Goal: Navigation & Orientation: Find specific page/section

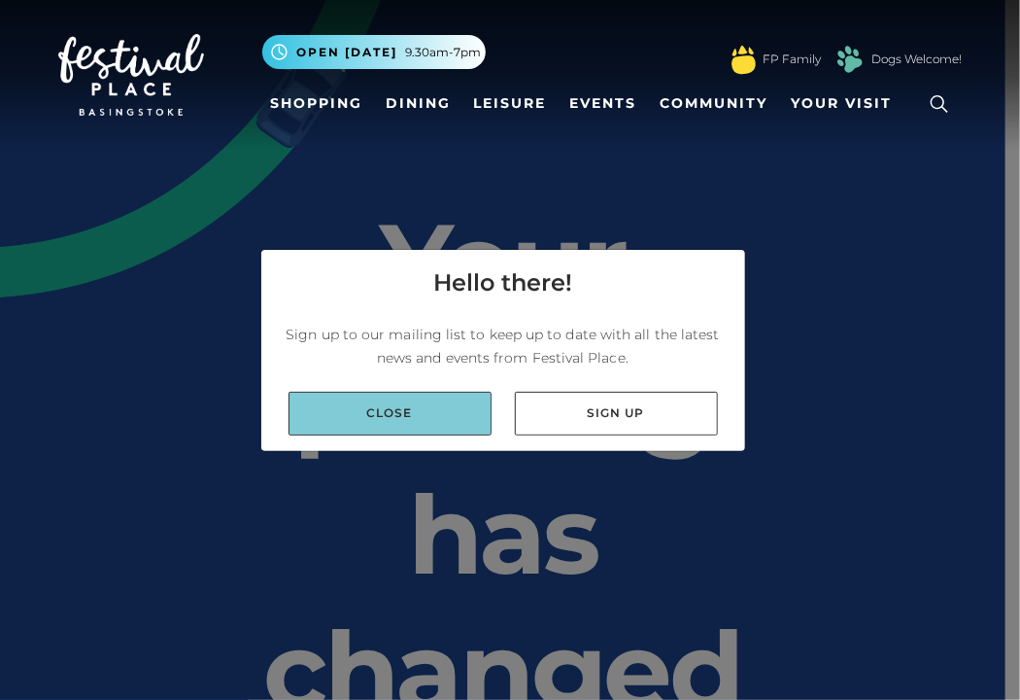
click at [413, 424] on link "Close" at bounding box center [390, 414] width 203 height 44
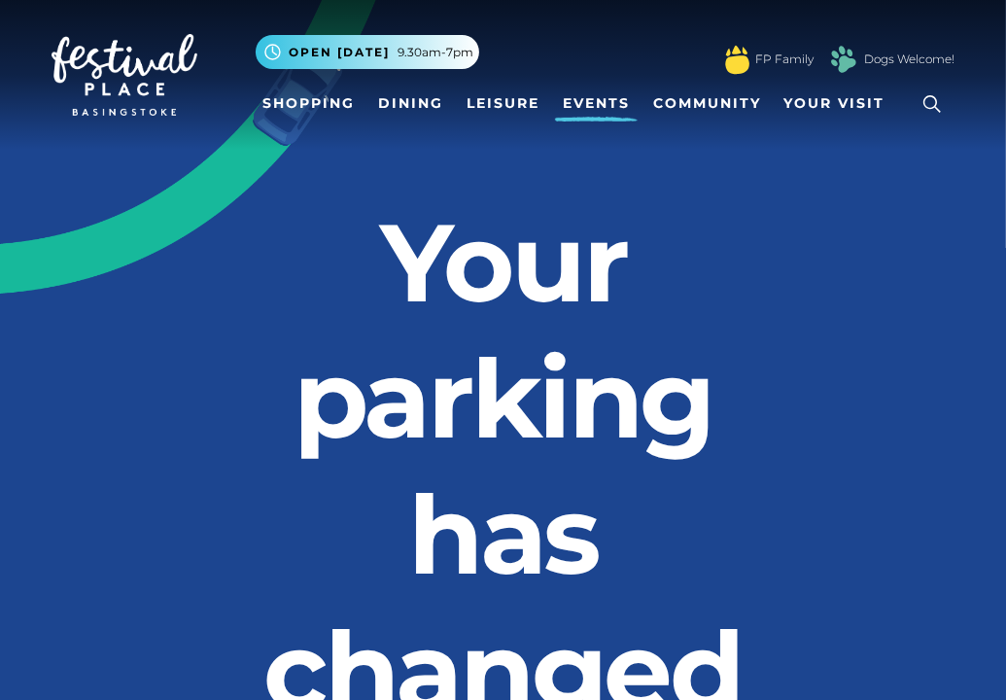
click at [597, 106] on link "Events" at bounding box center [596, 104] width 83 height 36
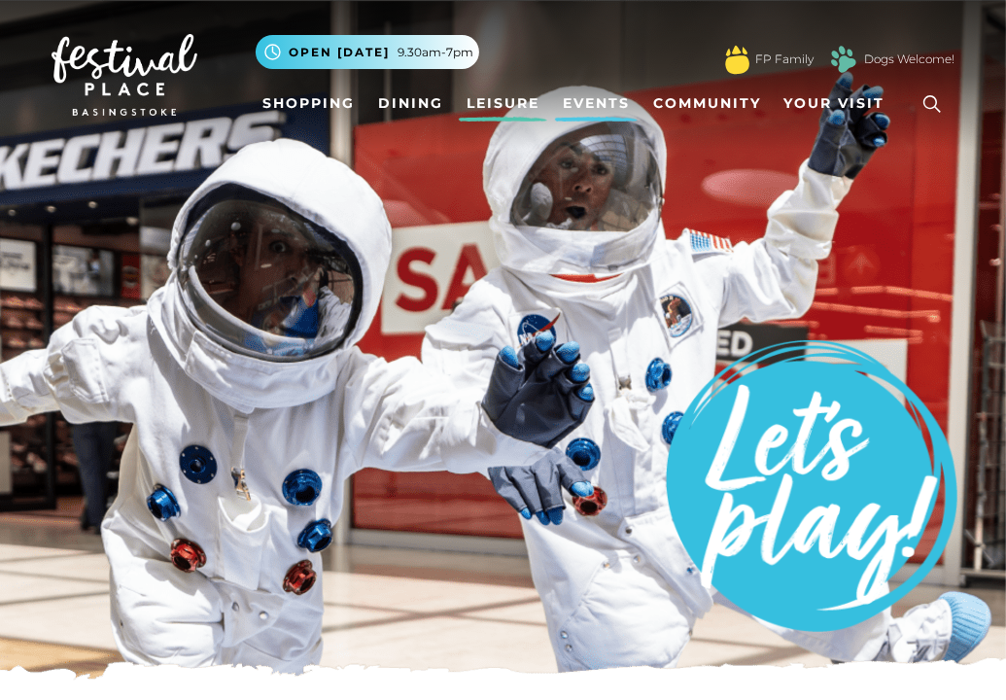
click at [500, 95] on link "Leisure" at bounding box center [503, 104] width 88 height 36
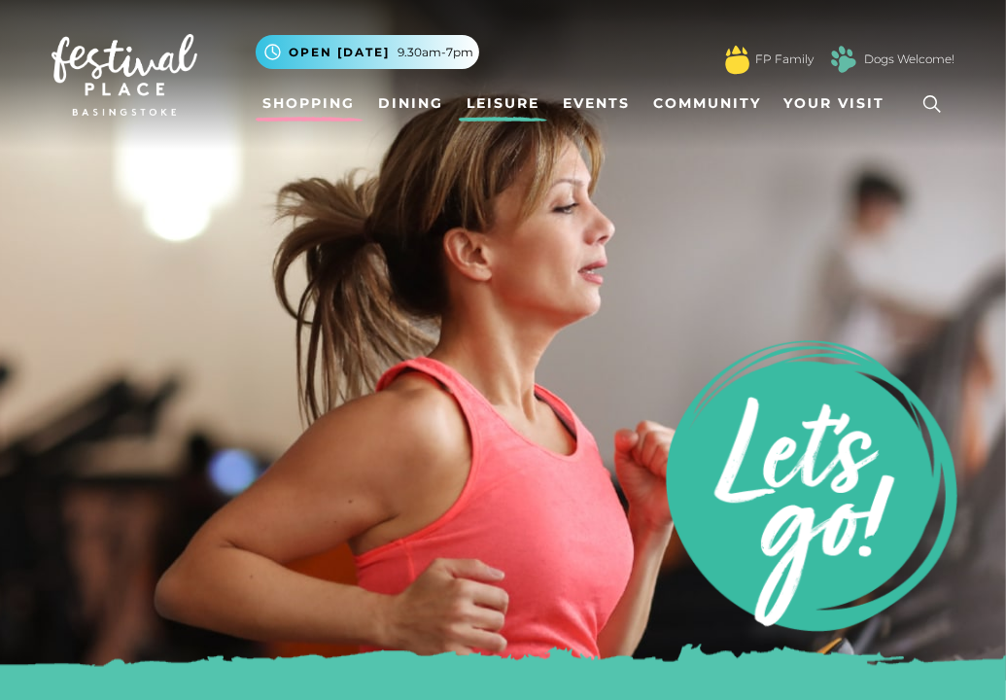
click at [311, 92] on link "Shopping" at bounding box center [310, 104] width 108 height 36
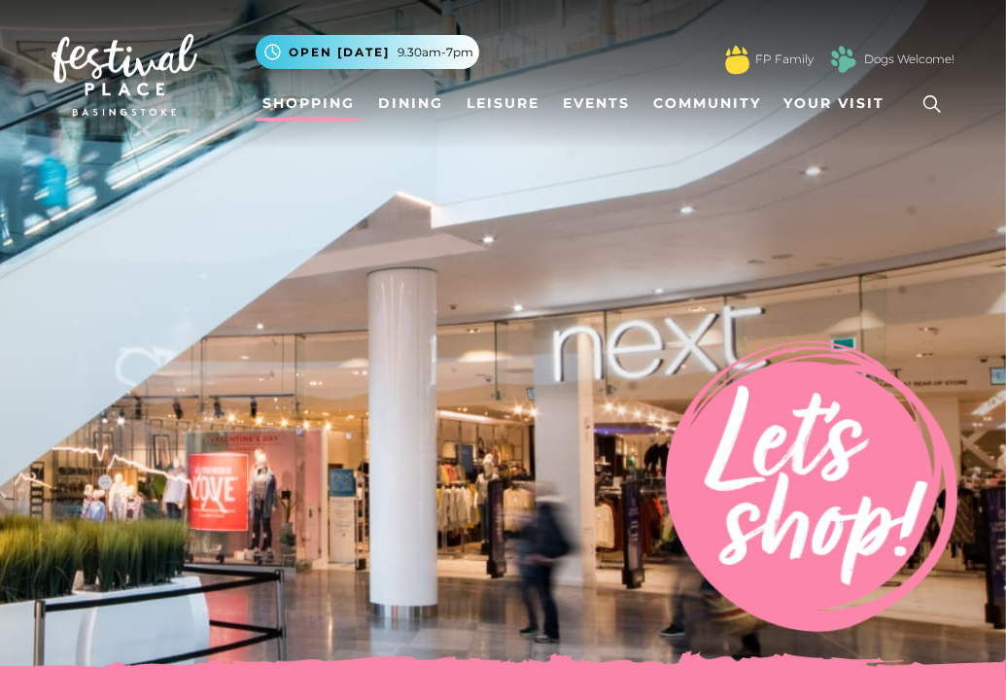
click at [501, 415] on img at bounding box center [503, 340] width 1006 height 680
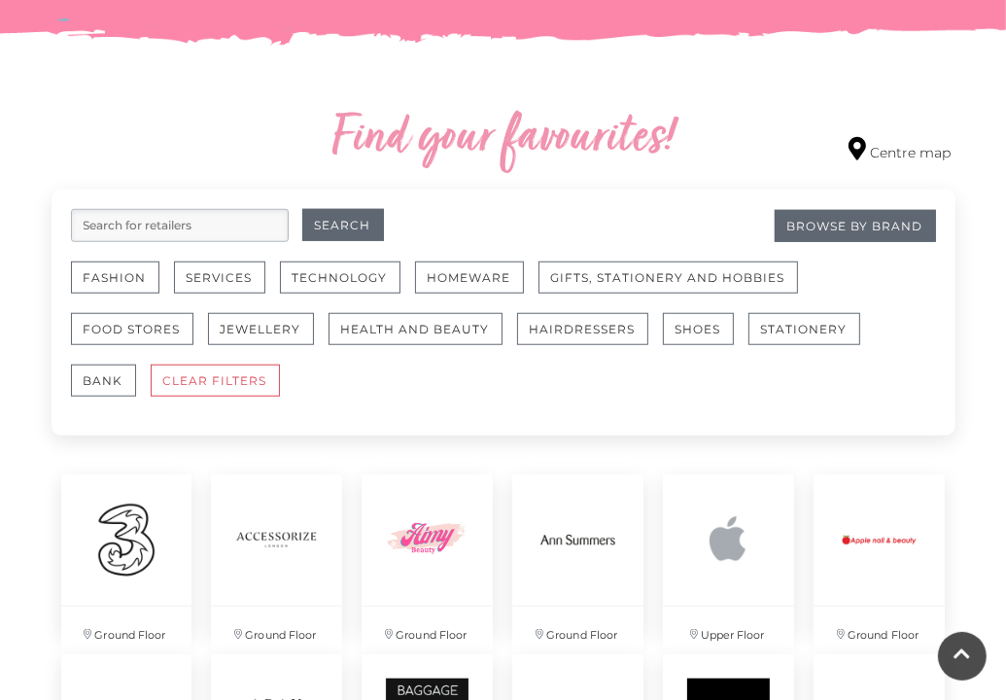
scroll to position [1037, 0]
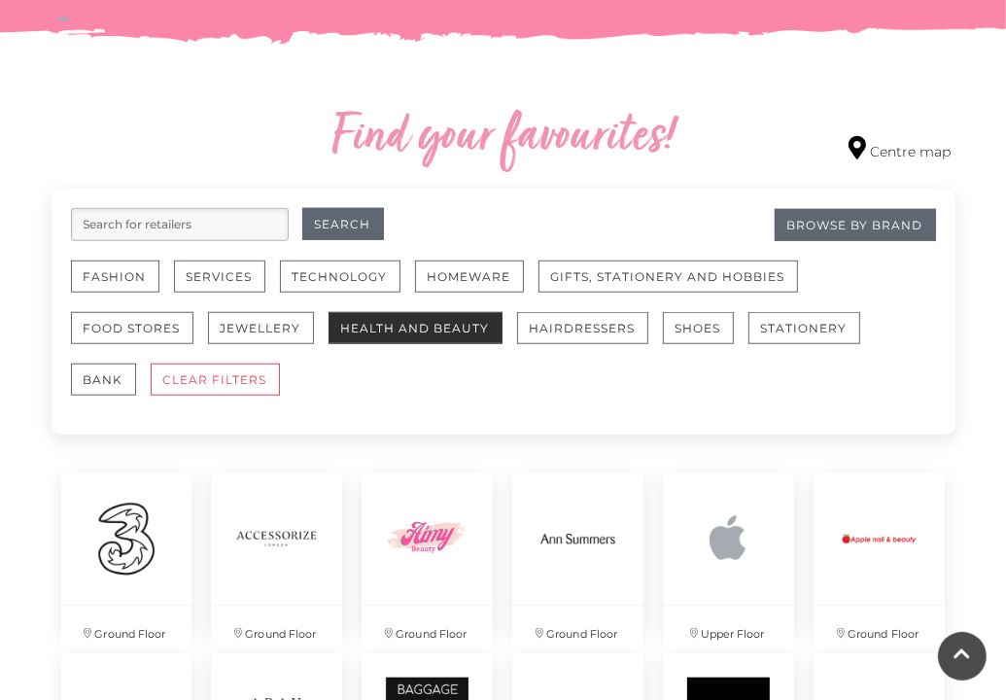
click at [424, 325] on button "Health and Beauty" at bounding box center [415, 328] width 174 height 32
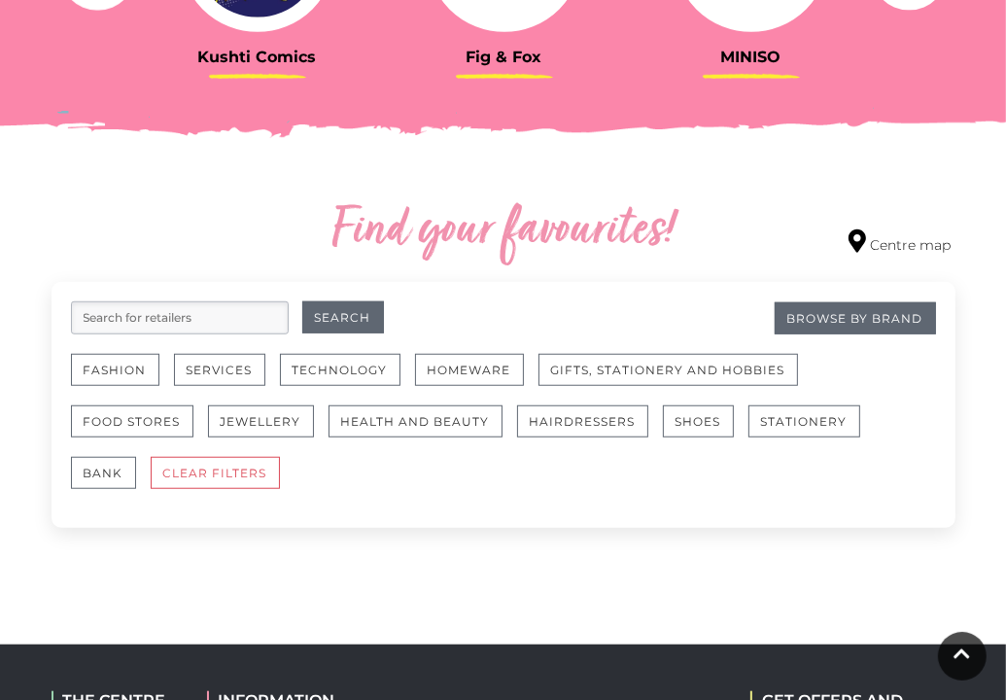
scroll to position [955, 0]
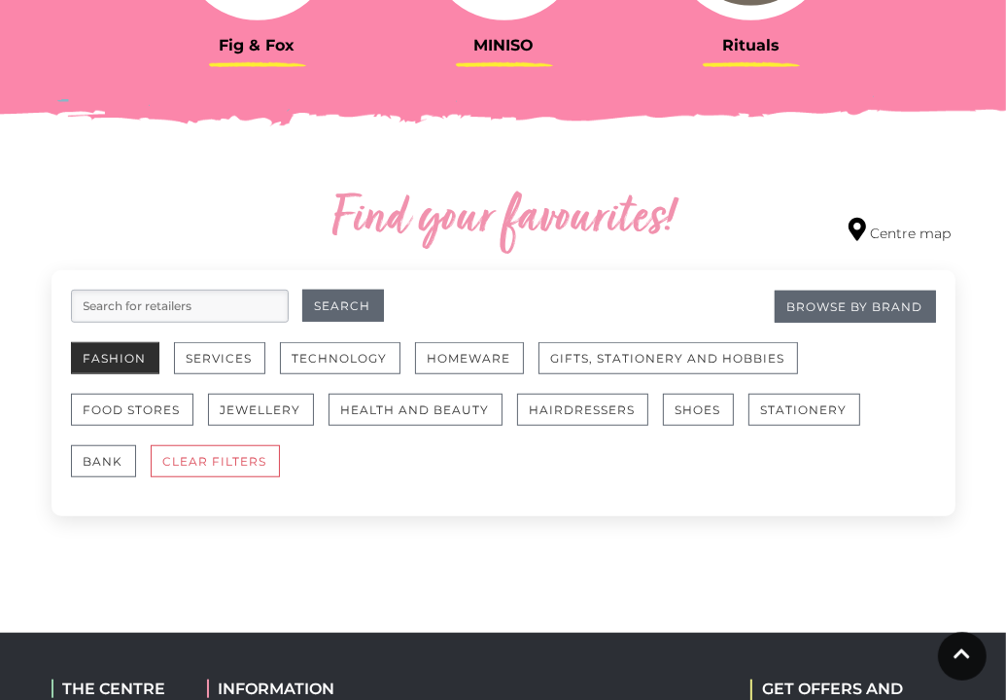
click at [118, 366] on button "Fashion" at bounding box center [115, 358] width 88 height 32
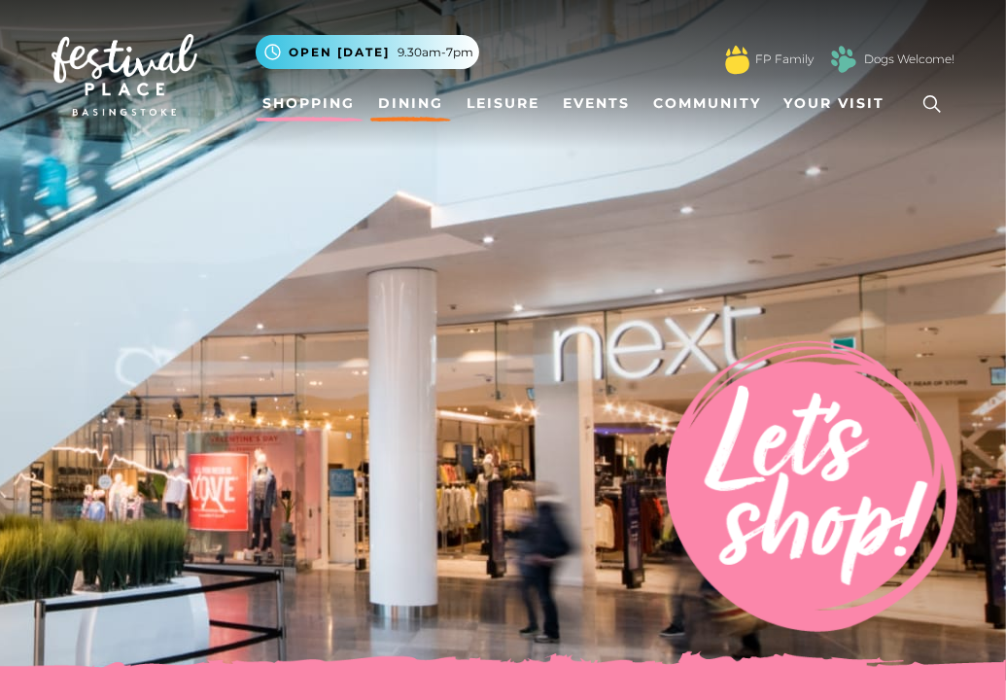
click at [413, 113] on link "Dining" at bounding box center [410, 104] width 81 height 36
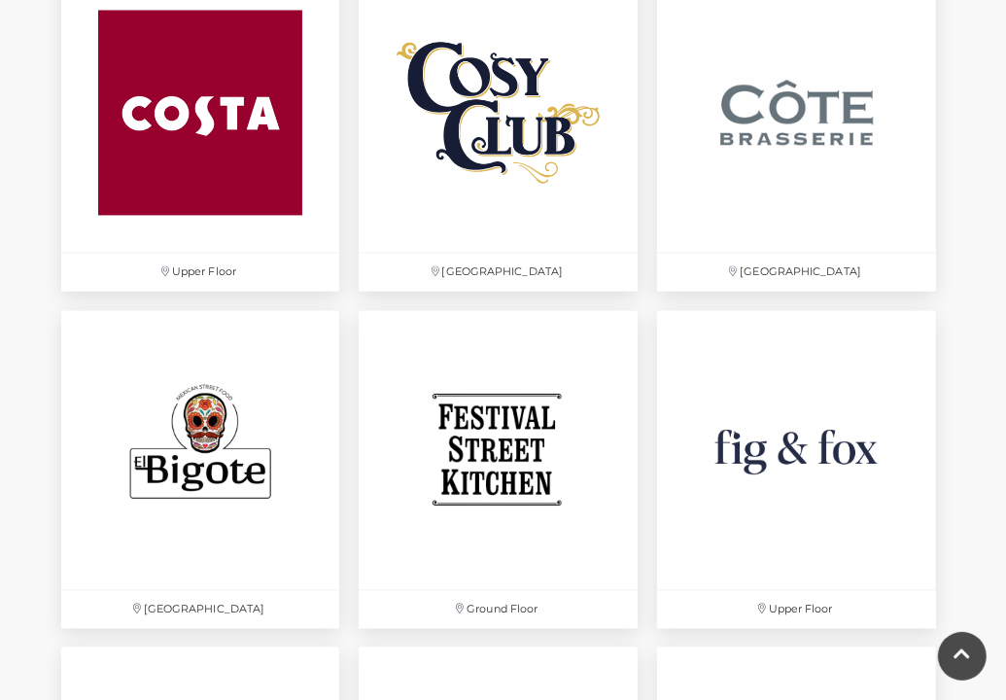
scroll to position [2669, 0]
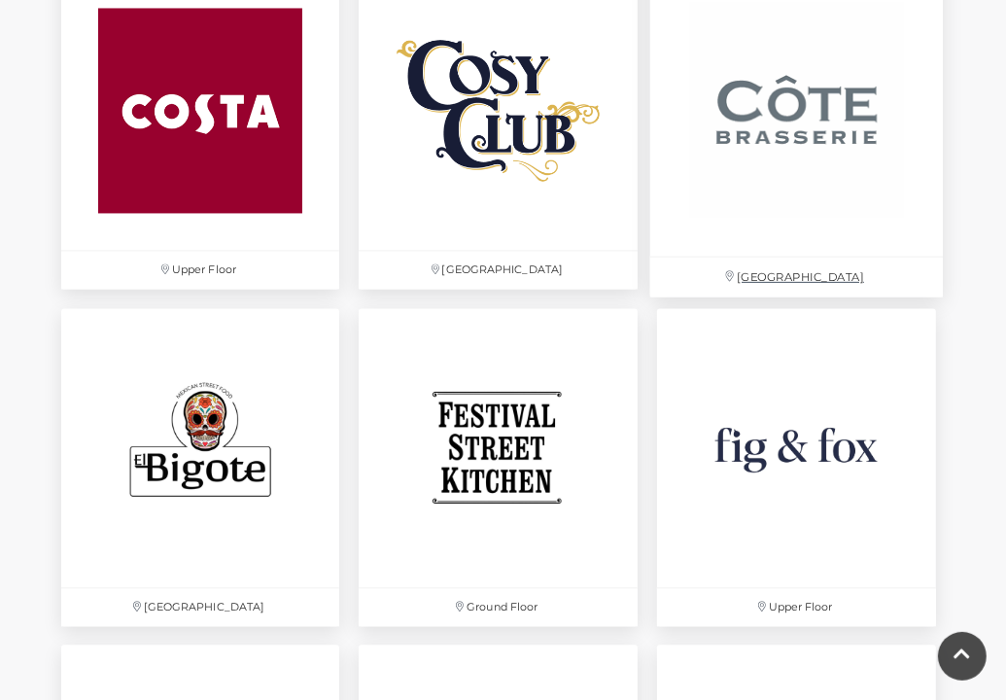
click at [793, 232] on img at bounding box center [796, 109] width 293 height 293
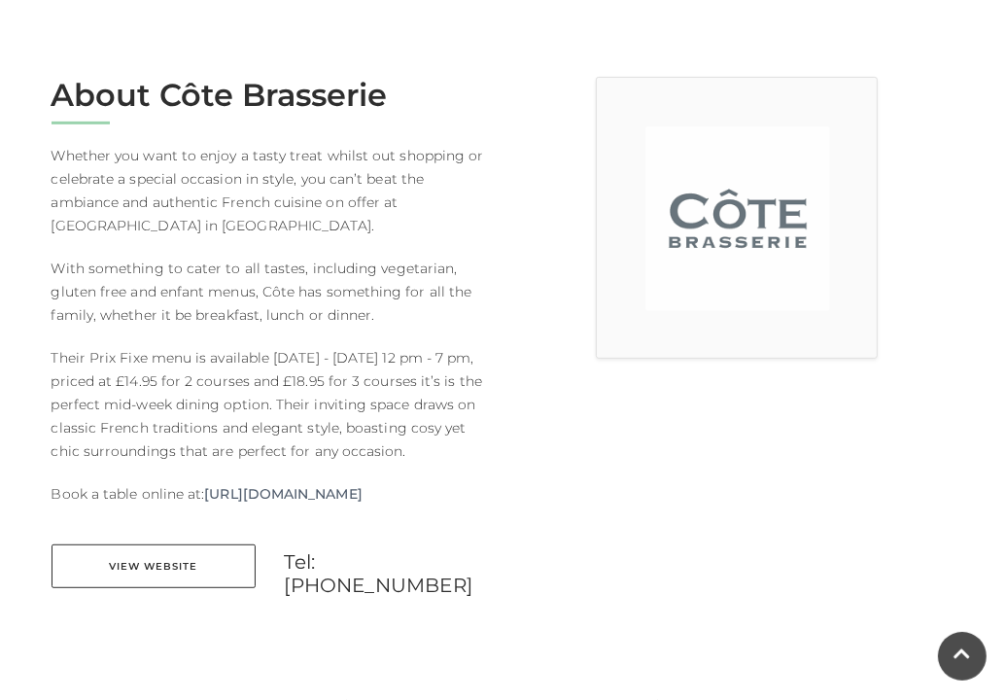
scroll to position [447, 0]
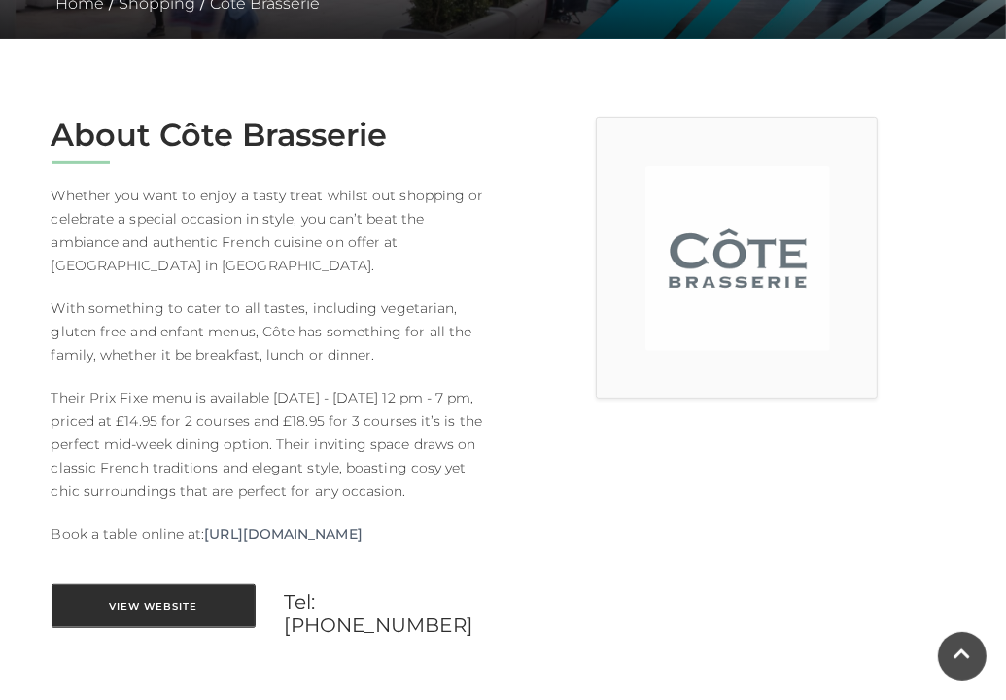
click at [126, 623] on link "View Website" at bounding box center [154, 606] width 204 height 44
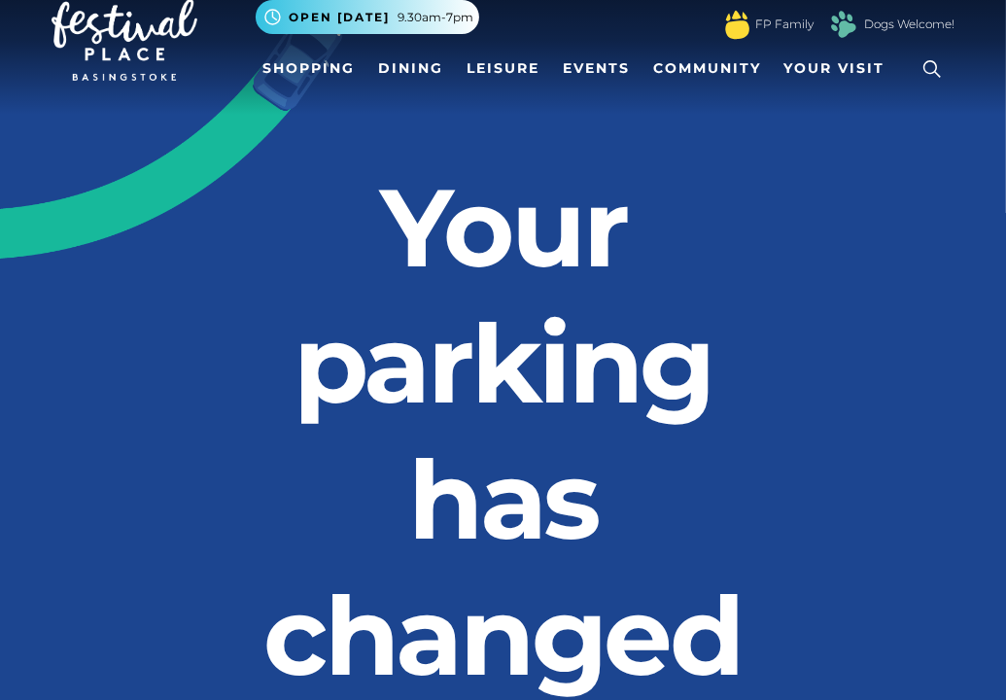
scroll to position [39, 0]
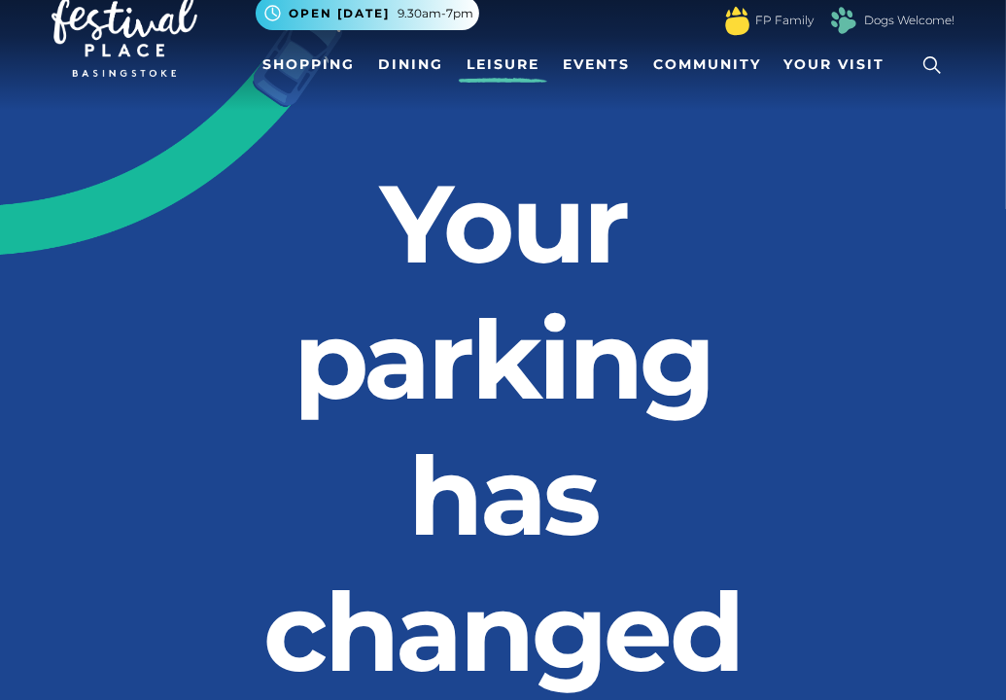
click at [505, 70] on link "Leisure" at bounding box center [503, 65] width 88 height 36
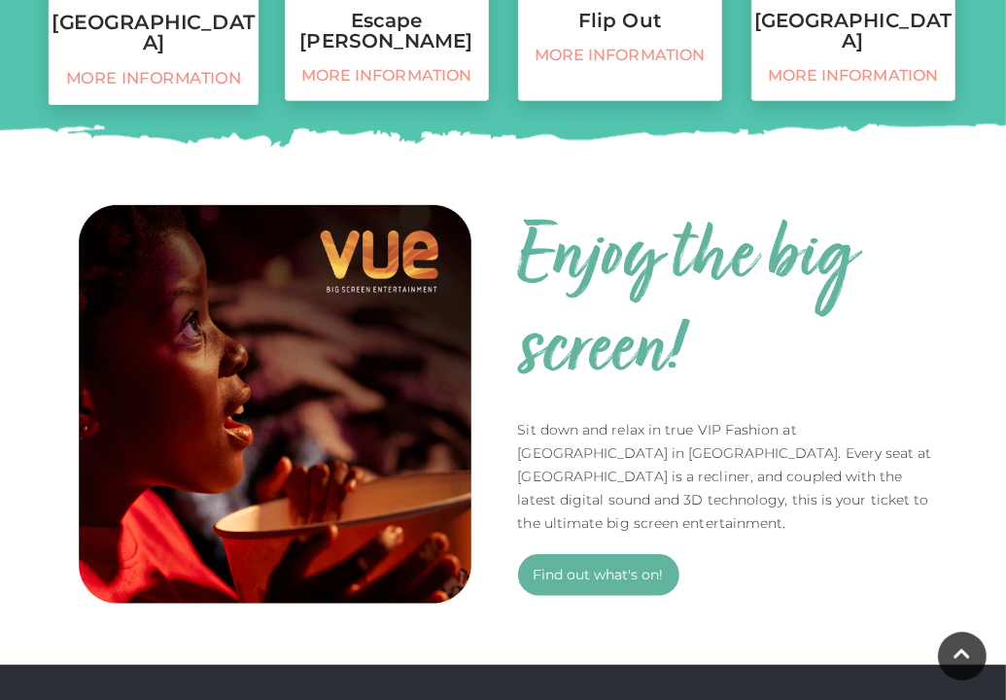
scroll to position [1114, 0]
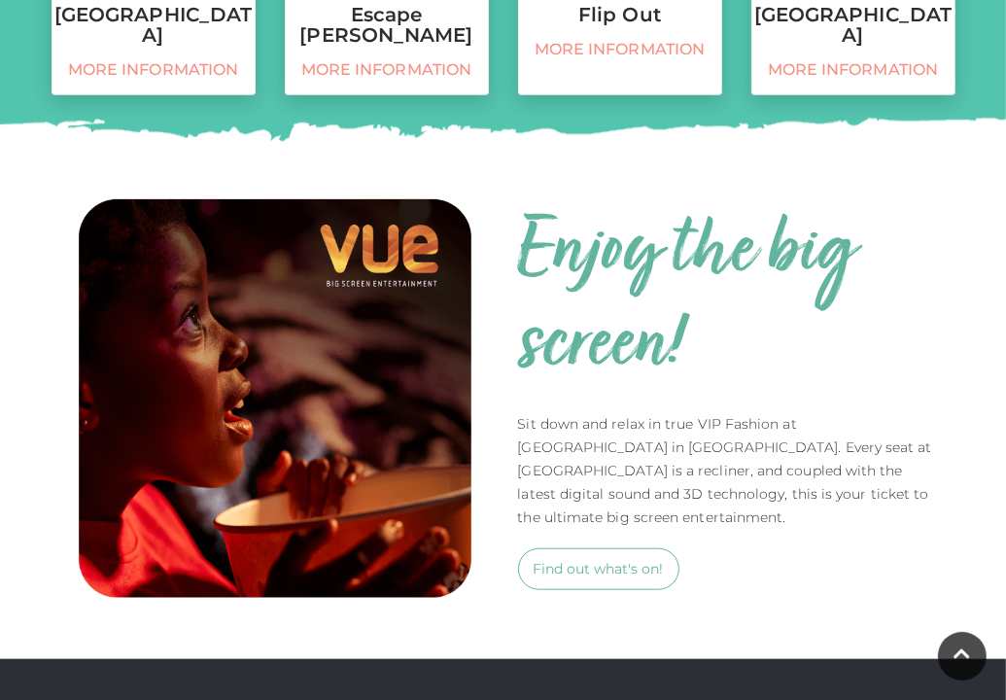
click at [603, 548] on link "Find out what's on!" at bounding box center [598, 569] width 161 height 42
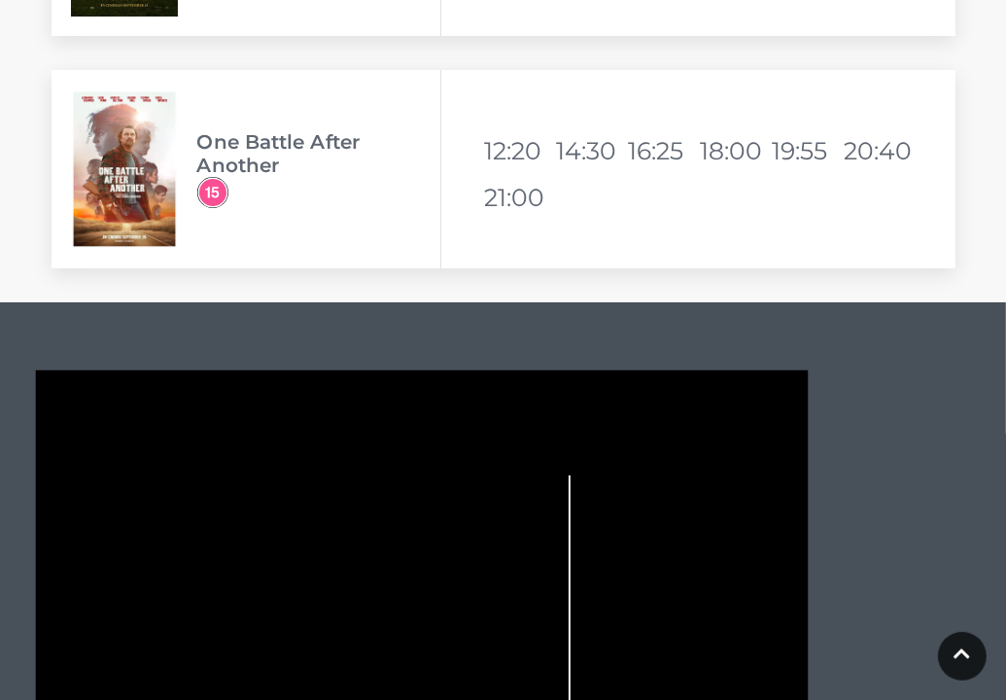
scroll to position [5009, 0]
